Goal: Information Seeking & Learning: Learn about a topic

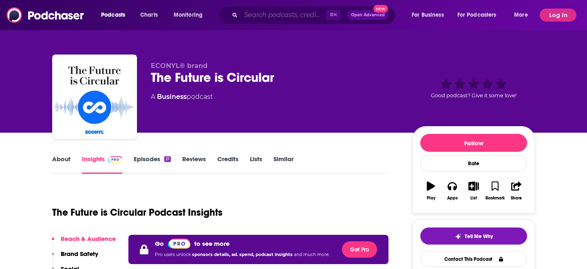
click at [301, 9] on input "Search podcasts, credits, & more..." at bounding box center [283, 15] width 85 height 13
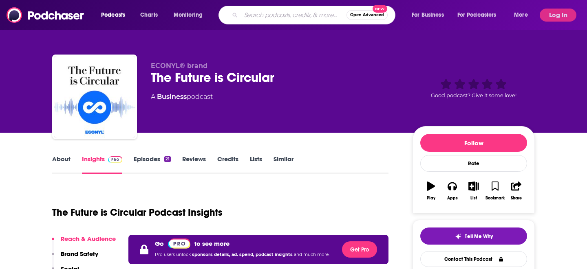
click at [286, 21] on input "Search podcasts, credits, & more..." at bounding box center [294, 15] width 106 height 13
type input "i"
click at [258, 25] on div "Podcasts Charts Monitoring Open Advanced New For Business For Podcasters More L…" at bounding box center [293, 15] width 587 height 30
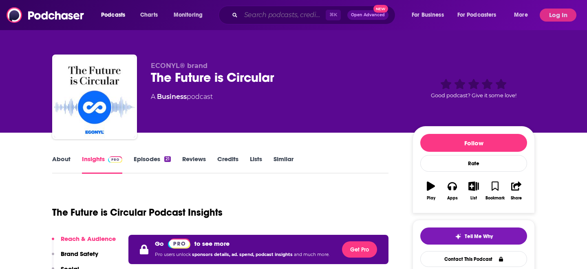
click at [256, 19] on input "Search podcasts, credits, & more..." at bounding box center [283, 15] width 85 height 13
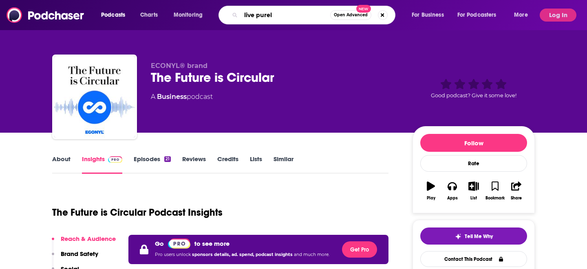
type input "live purely"
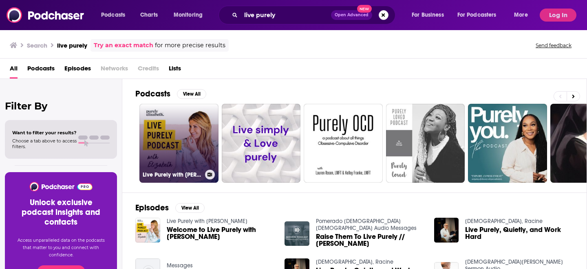
click at [192, 152] on link "Live Purely with [PERSON_NAME]" at bounding box center [178, 143] width 79 height 79
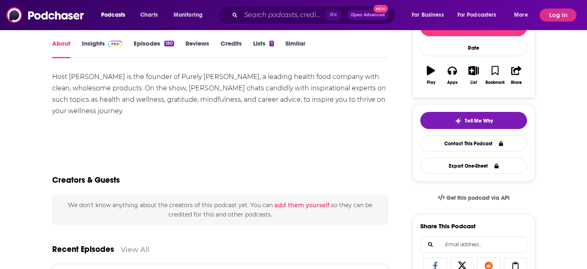
scroll to position [115, 0]
click at [90, 44] on link "Insights" at bounding box center [102, 49] width 40 height 19
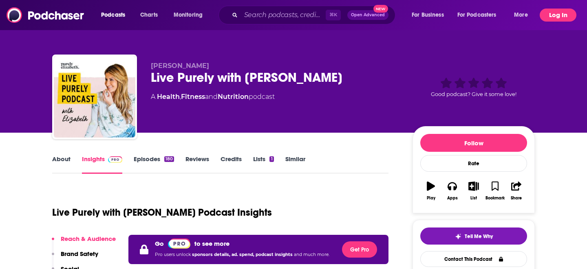
click at [549, 15] on button "Log In" at bounding box center [557, 15] width 37 height 13
